Goal: Information Seeking & Learning: Check status

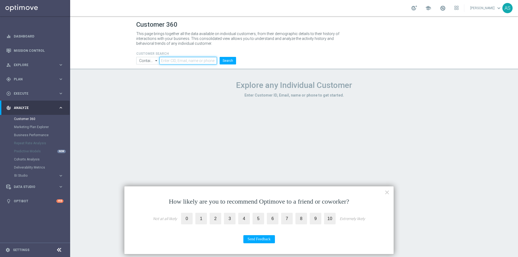
click at [180, 60] on input "text" at bounding box center [187, 61] width 57 height 8
paste input "1146687"
type input "1146687"
click at [187, 218] on label "0" at bounding box center [187, 219] width 12 height 12
click at [0, 0] on input "0" at bounding box center [0, 0] width 0 height 0
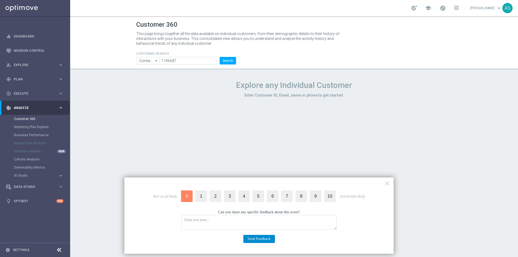
click at [261, 237] on button "Send Feedback" at bounding box center [259, 239] width 32 height 8
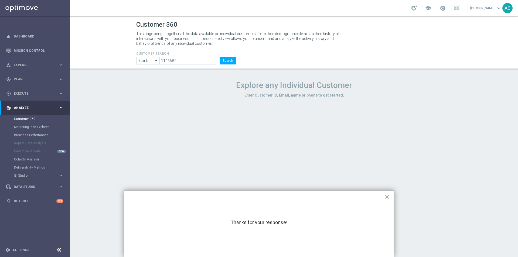
click at [385, 196] on button "×" at bounding box center [386, 196] width 5 height 9
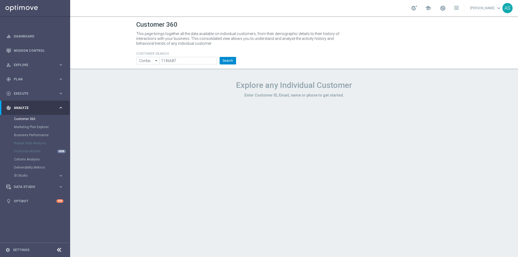
click at [233, 55] on h4 "CUSTOMER SEARCH" at bounding box center [186, 54] width 100 height 4
click at [230, 62] on button "Search" at bounding box center [227, 61] width 16 height 8
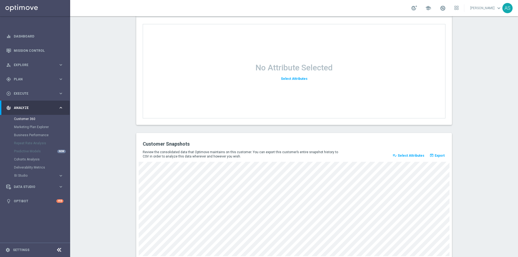
scroll to position [680, 0]
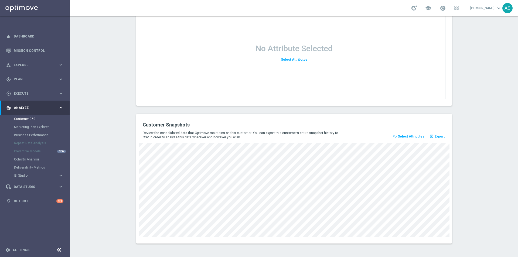
click at [384, 237] on div "Customer Snapshots Review the consolidated data that Optimove maintains on this…" at bounding box center [293, 179] width 315 height 130
drag, startPoint x: 275, startPoint y: 238, endPoint x: 294, endPoint y: 238, distance: 18.3
click at [294, 238] on div "Customer Snapshots Review the consolidated data that Optimove maintains on this…" at bounding box center [293, 179] width 315 height 130
